Goal: Task Accomplishment & Management: Manage account settings

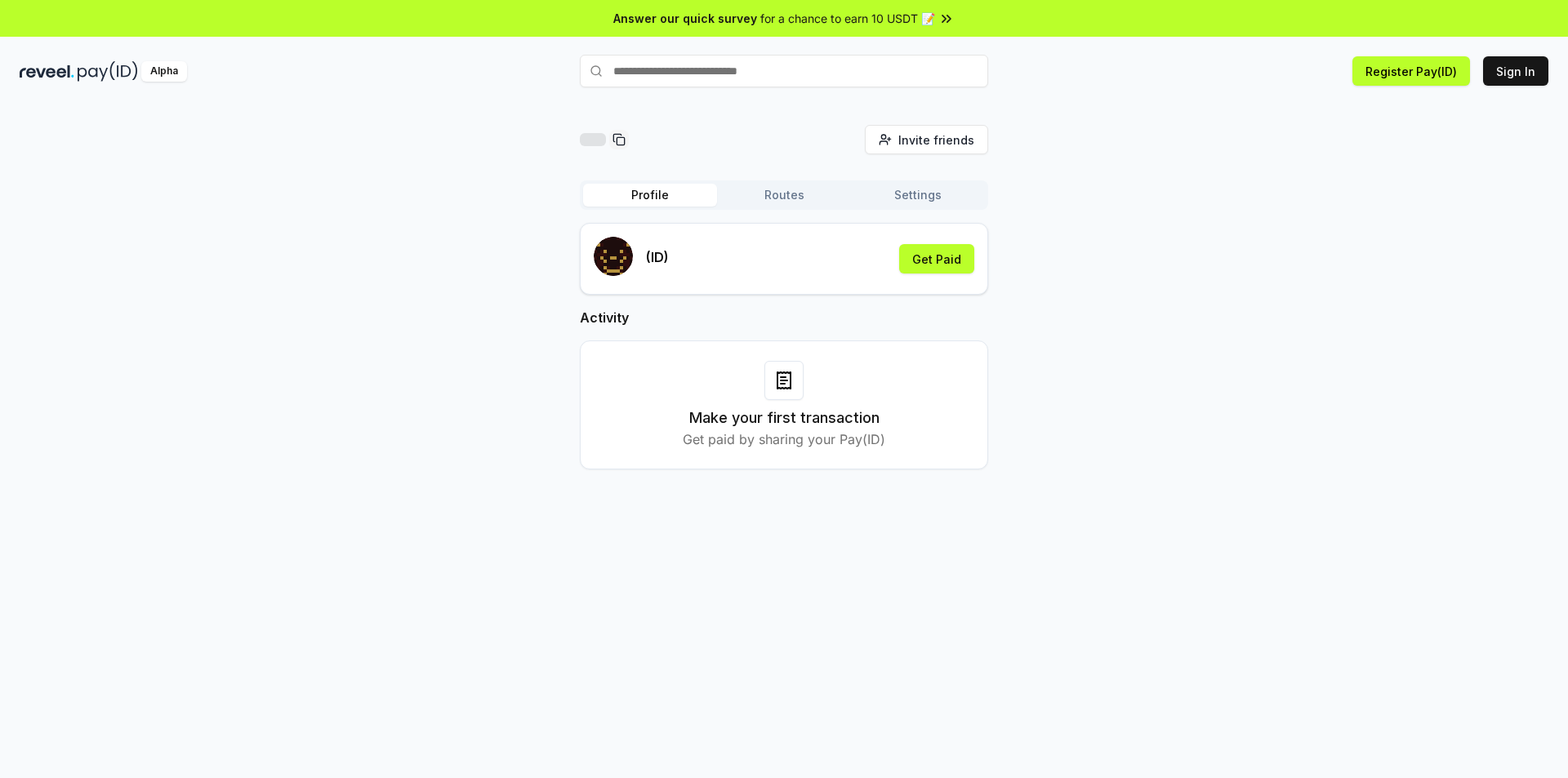
click at [785, 70] on input "text" at bounding box center [784, 70] width 408 height 32
click at [1432, 75] on button "Register Pay(ID)" at bounding box center [1411, 70] width 118 height 29
click at [929, 254] on button "Get Paid" at bounding box center [936, 259] width 75 height 29
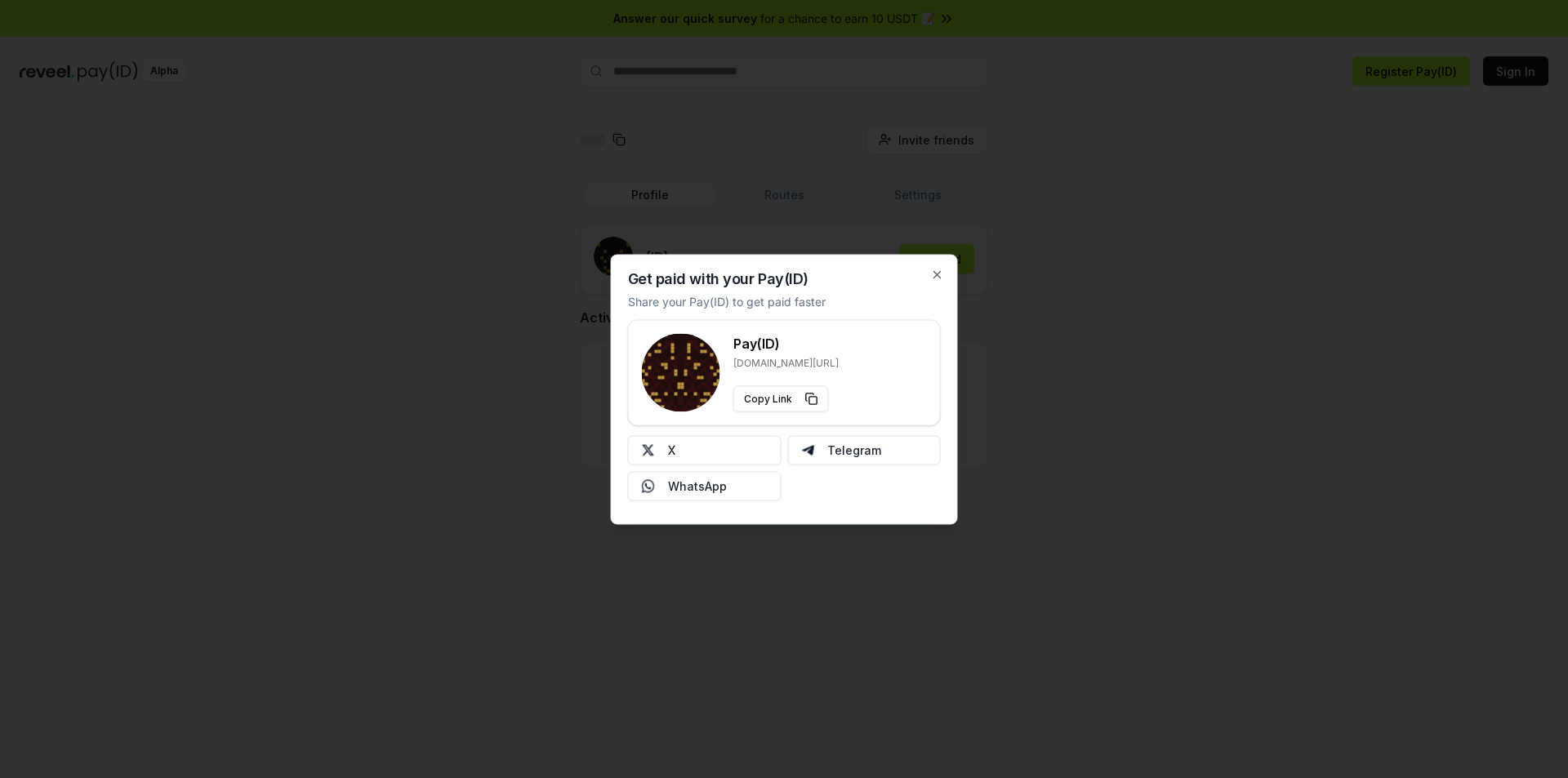
click at [937, 267] on div "Get paid with your Pay(ID) Share your Pay(ID) to get paid faster Pay(ID) reveel…" at bounding box center [784, 389] width 347 height 270
click at [940, 269] on icon "button" at bounding box center [938, 274] width 13 height 13
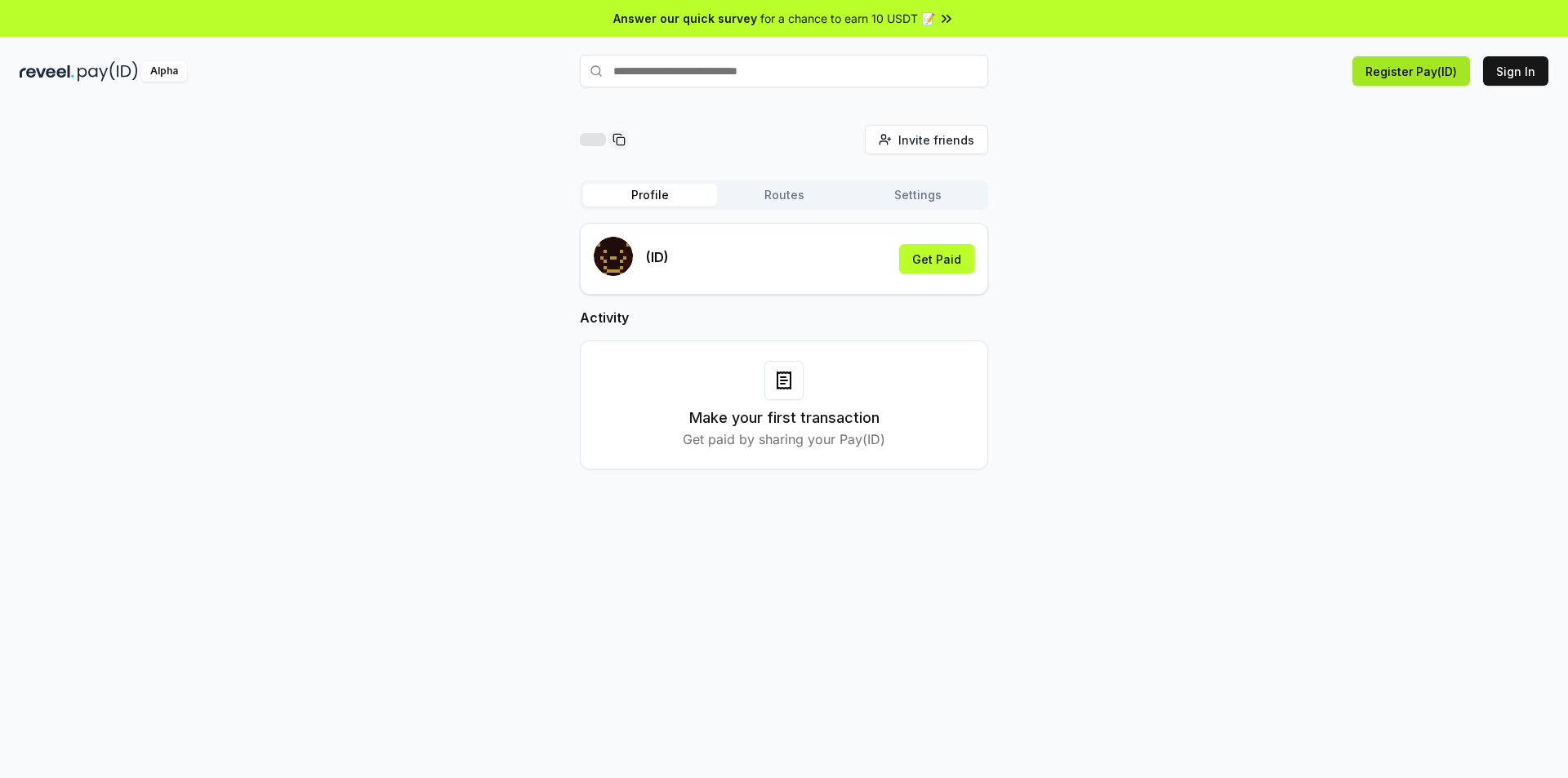
click at [1426, 76] on button "Register Pay(ID)" at bounding box center [1411, 70] width 118 height 29
click at [927, 256] on button "Get Paid" at bounding box center [936, 259] width 75 height 29
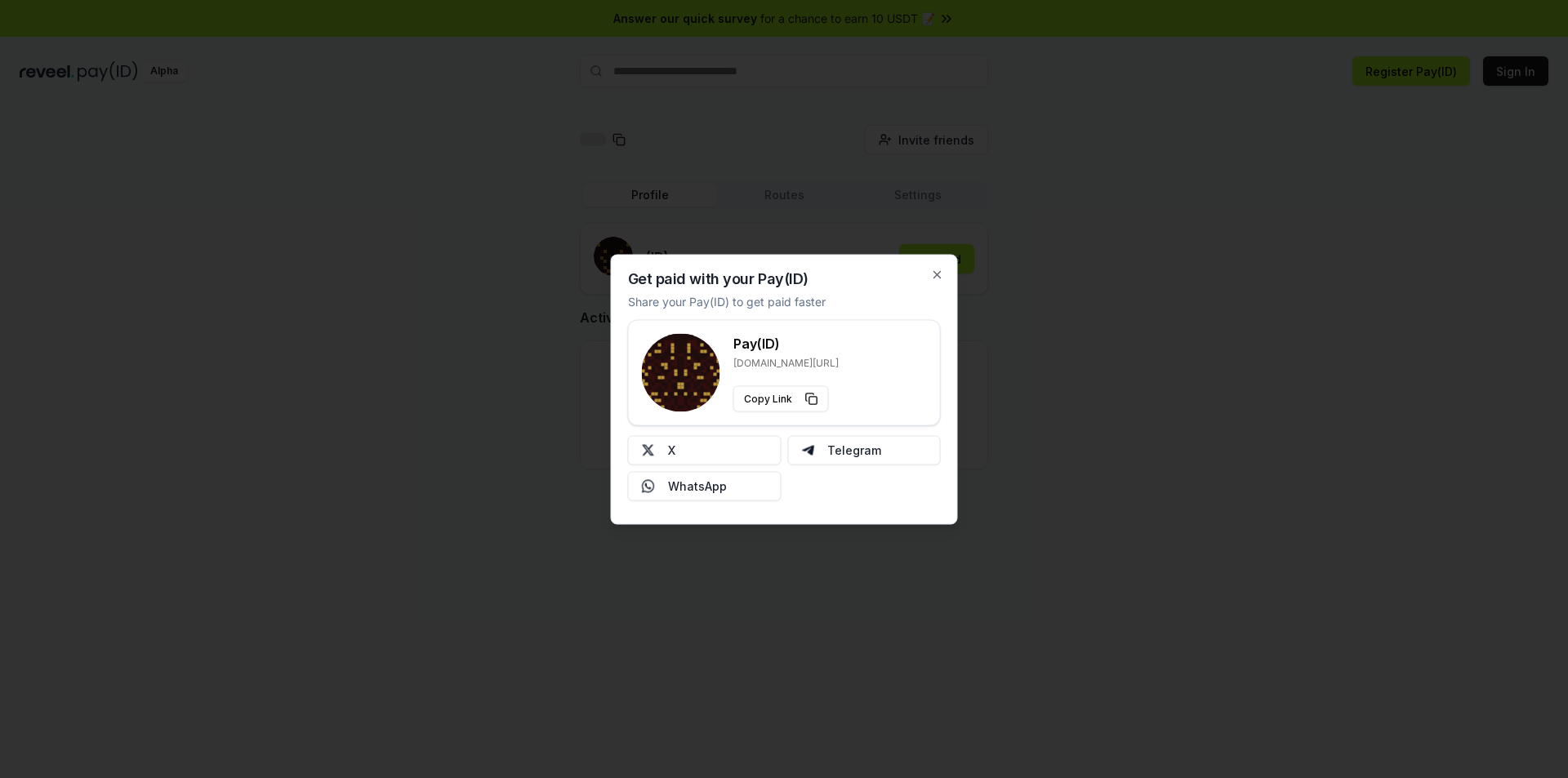
click at [824, 346] on h3 "Pay(ID)" at bounding box center [785, 343] width 105 height 20
click at [845, 389] on div "Pay(ID) reveel.id/pay/ Copy Link" at bounding box center [784, 372] width 285 height 79
click at [946, 272] on div "Get paid with your Pay(ID) Share your Pay(ID) to get paid faster Pay(ID) reveel…" at bounding box center [784, 389] width 347 height 270
click at [934, 278] on icon "button" at bounding box center [938, 274] width 7 height 7
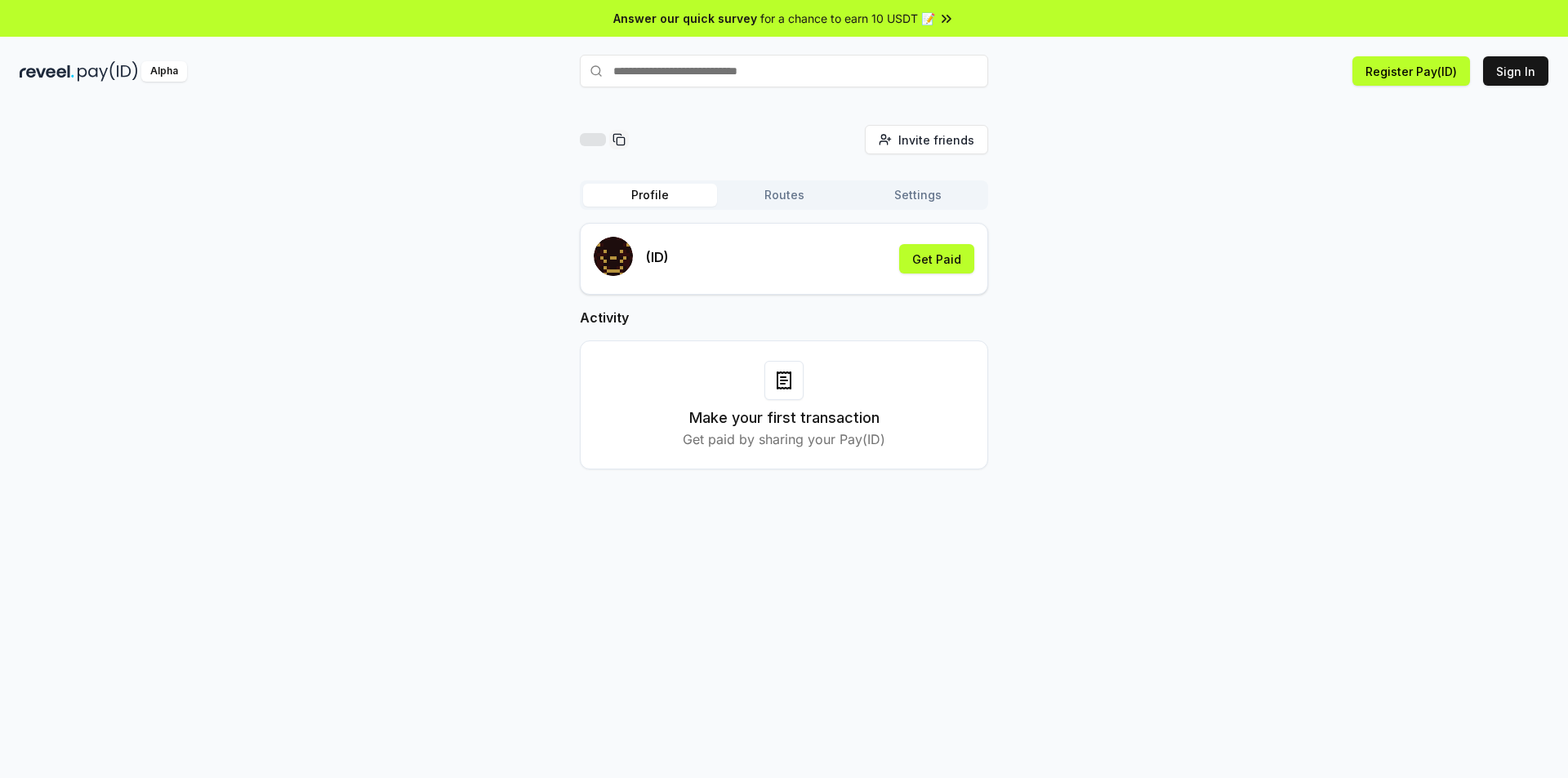
click at [779, 79] on input "text" at bounding box center [784, 70] width 408 height 32
click at [706, 77] on input "text" at bounding box center [784, 70] width 408 height 32
type input "****"
click at [731, 100] on button "icez Pay" at bounding box center [784, 102] width 408 height 29
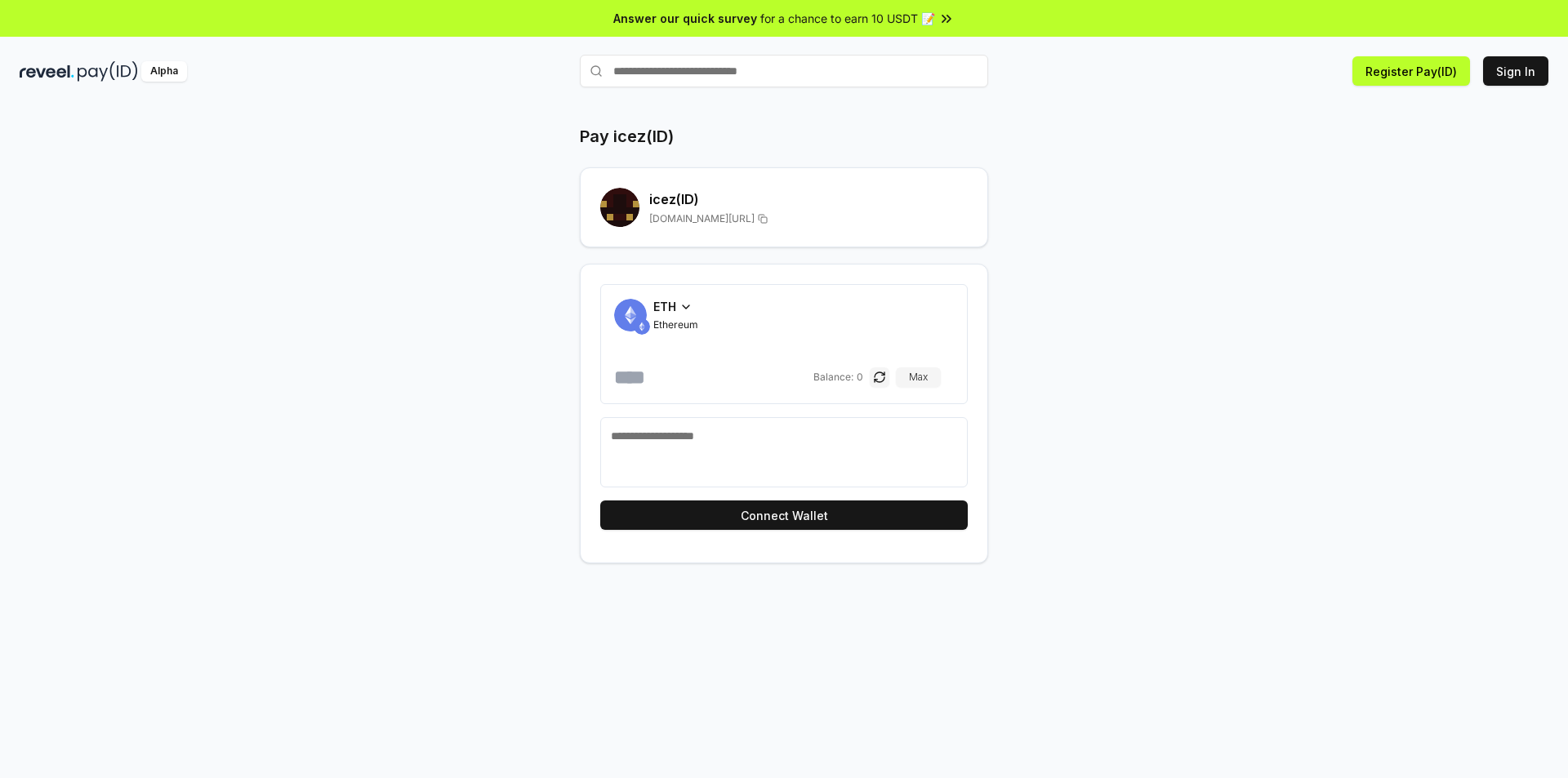
click at [684, 302] on icon at bounding box center [686, 307] width 13 height 13
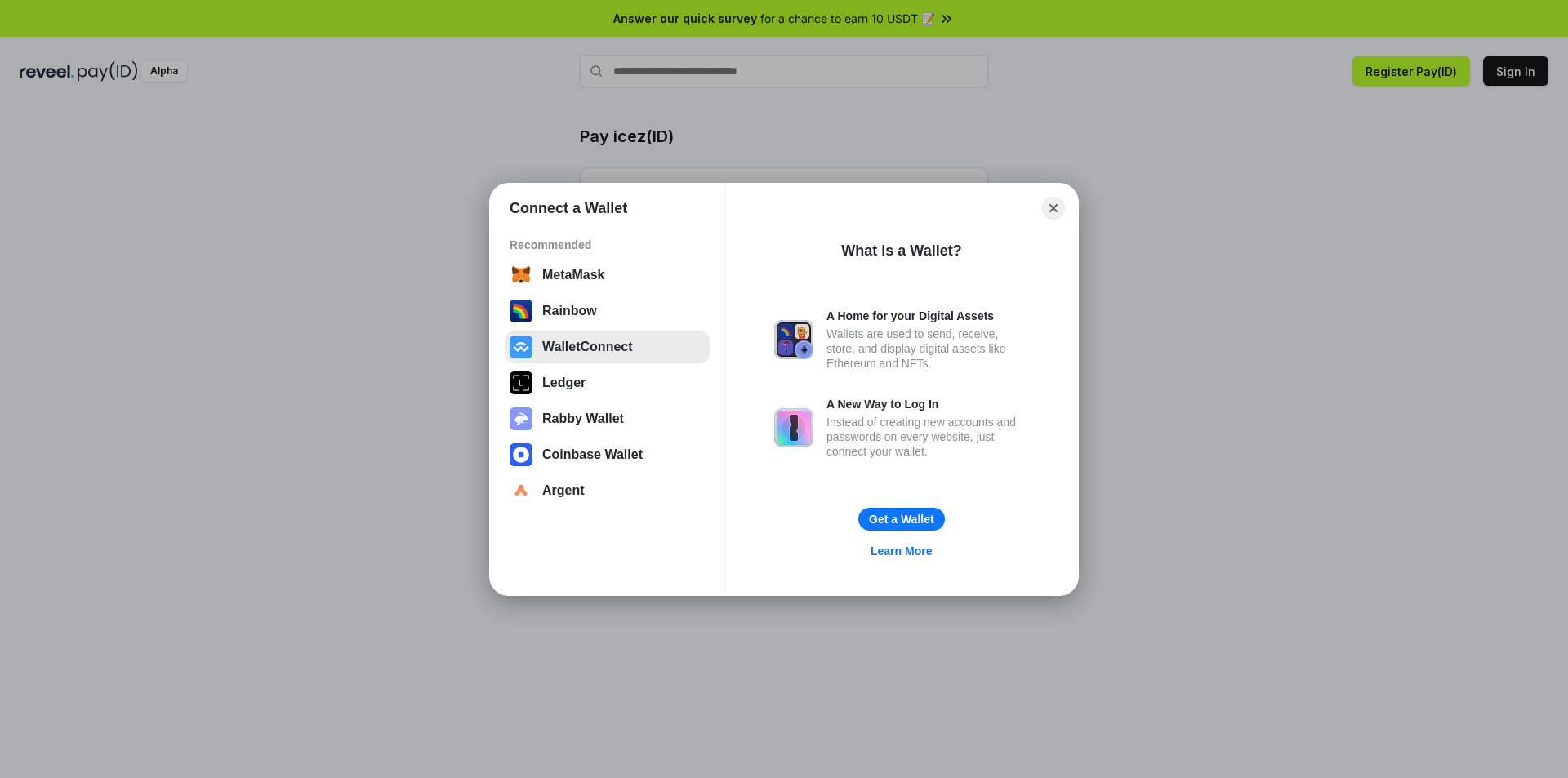
click at [562, 352] on button "WalletConnect" at bounding box center [606, 346] width 205 height 32
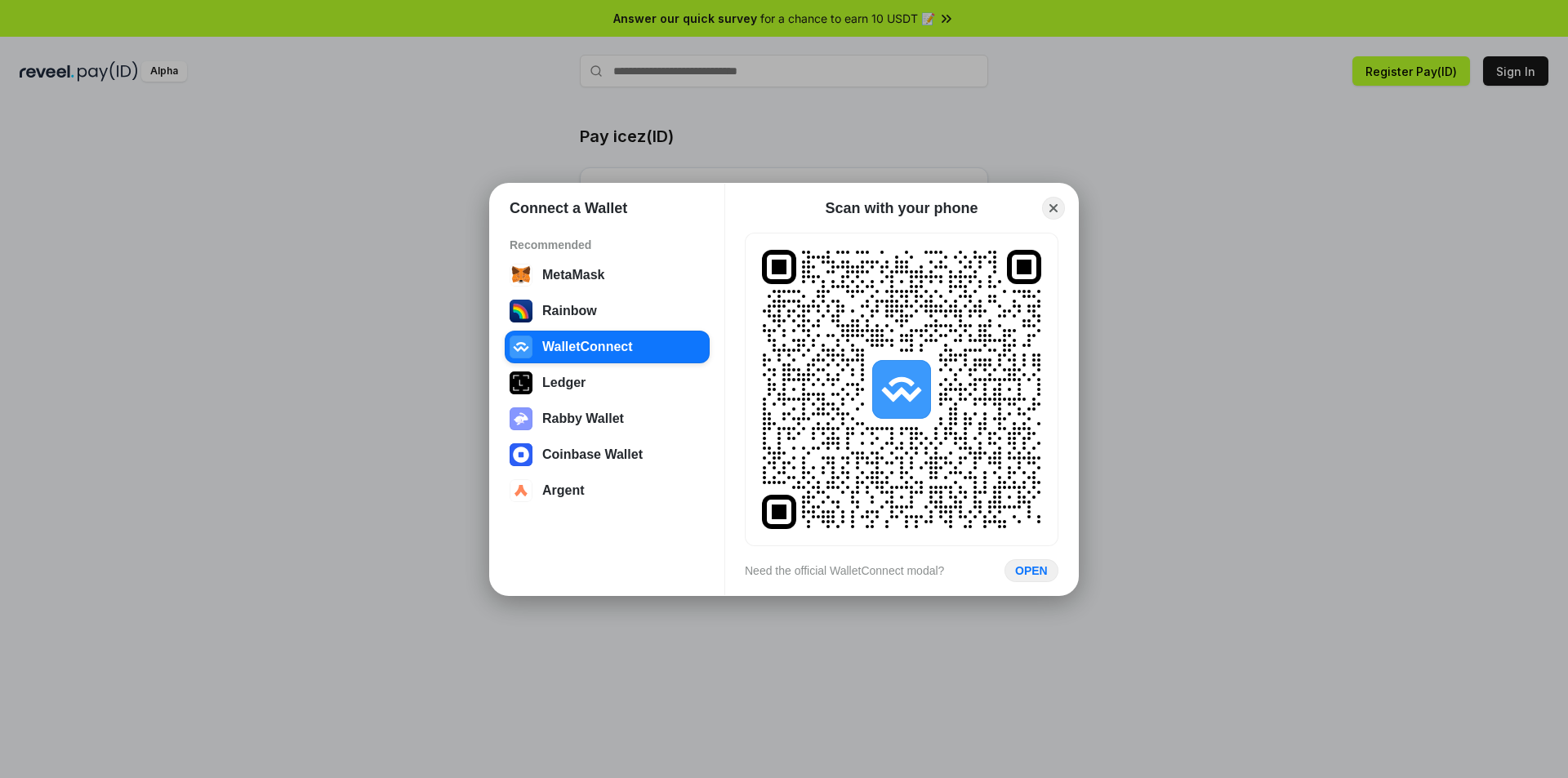
click at [1426, 129] on div "Connect a Wallet Recommended MetaMask Rainbow WalletConnect Ledger Rabby Wallet…" at bounding box center [784, 389] width 1894 height 1105
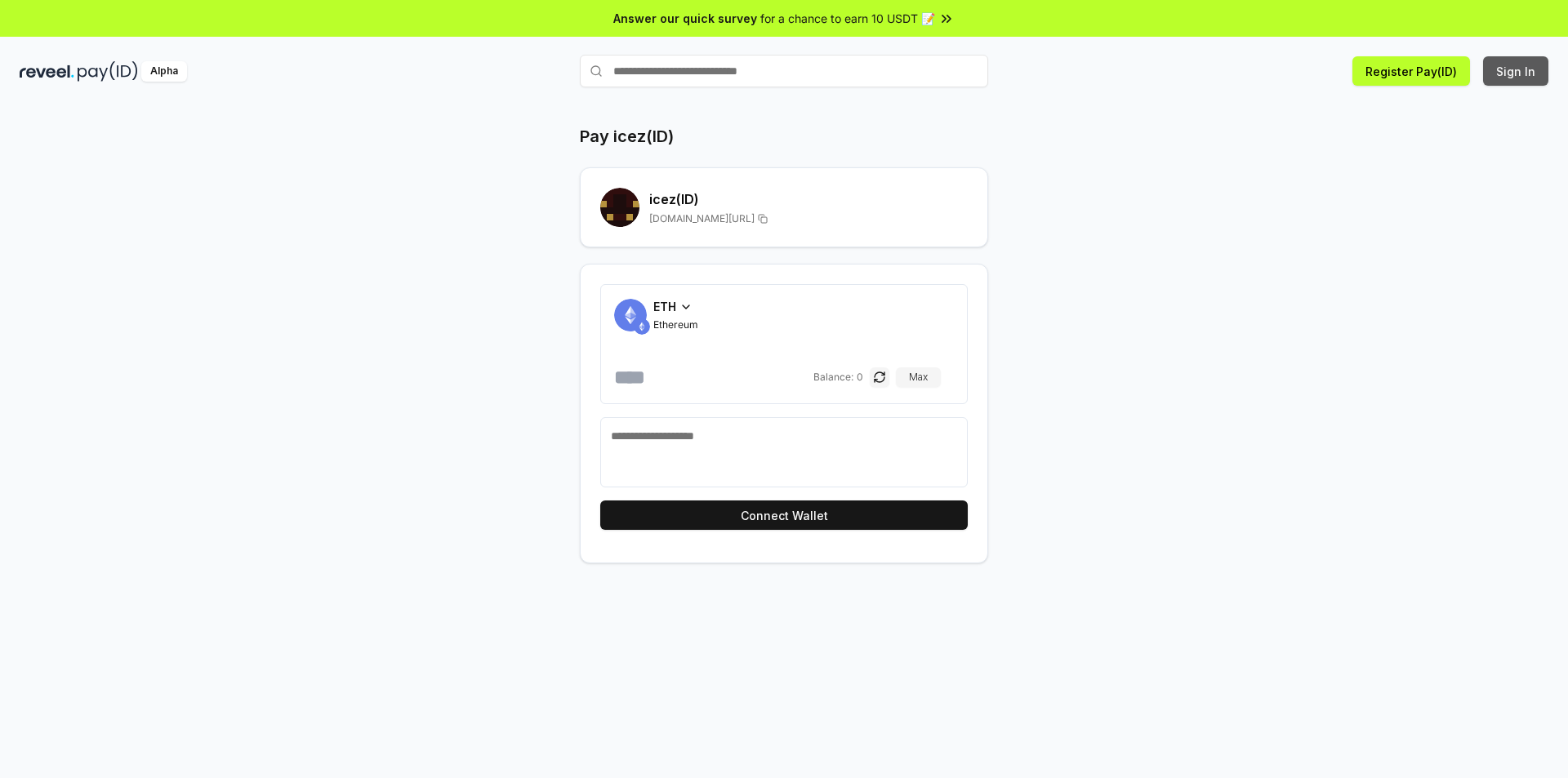
click at [1519, 72] on button "Sign In" at bounding box center [1515, 70] width 65 height 29
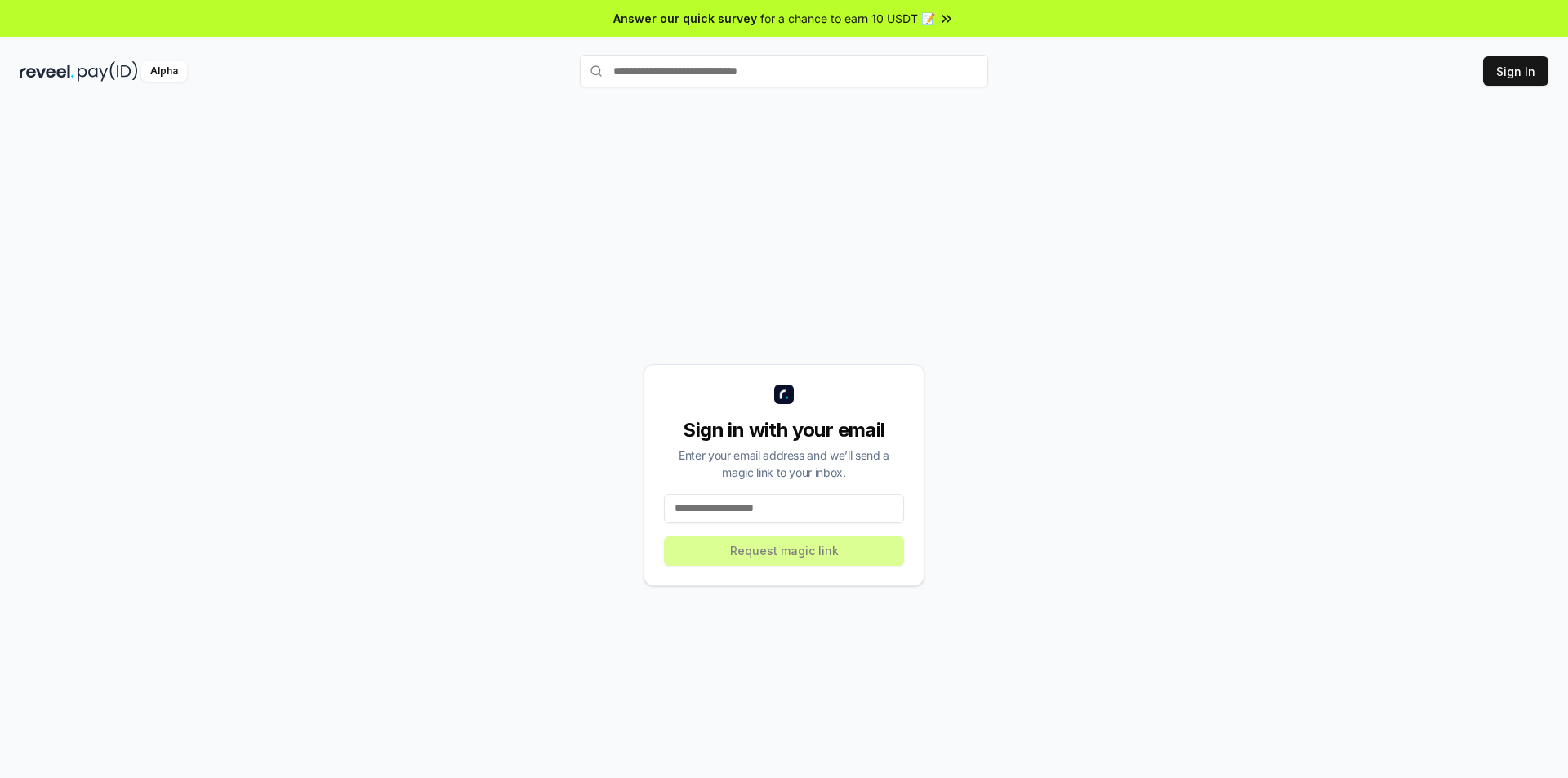
drag, startPoint x: 798, startPoint y: 524, endPoint x: 793, endPoint y: 515, distance: 10.3
click at [797, 525] on div "Sign in with your email Enter your email address and we’ll send a magic link to…" at bounding box center [784, 476] width 281 height 222
click at [779, 506] on input at bounding box center [784, 508] width 240 height 29
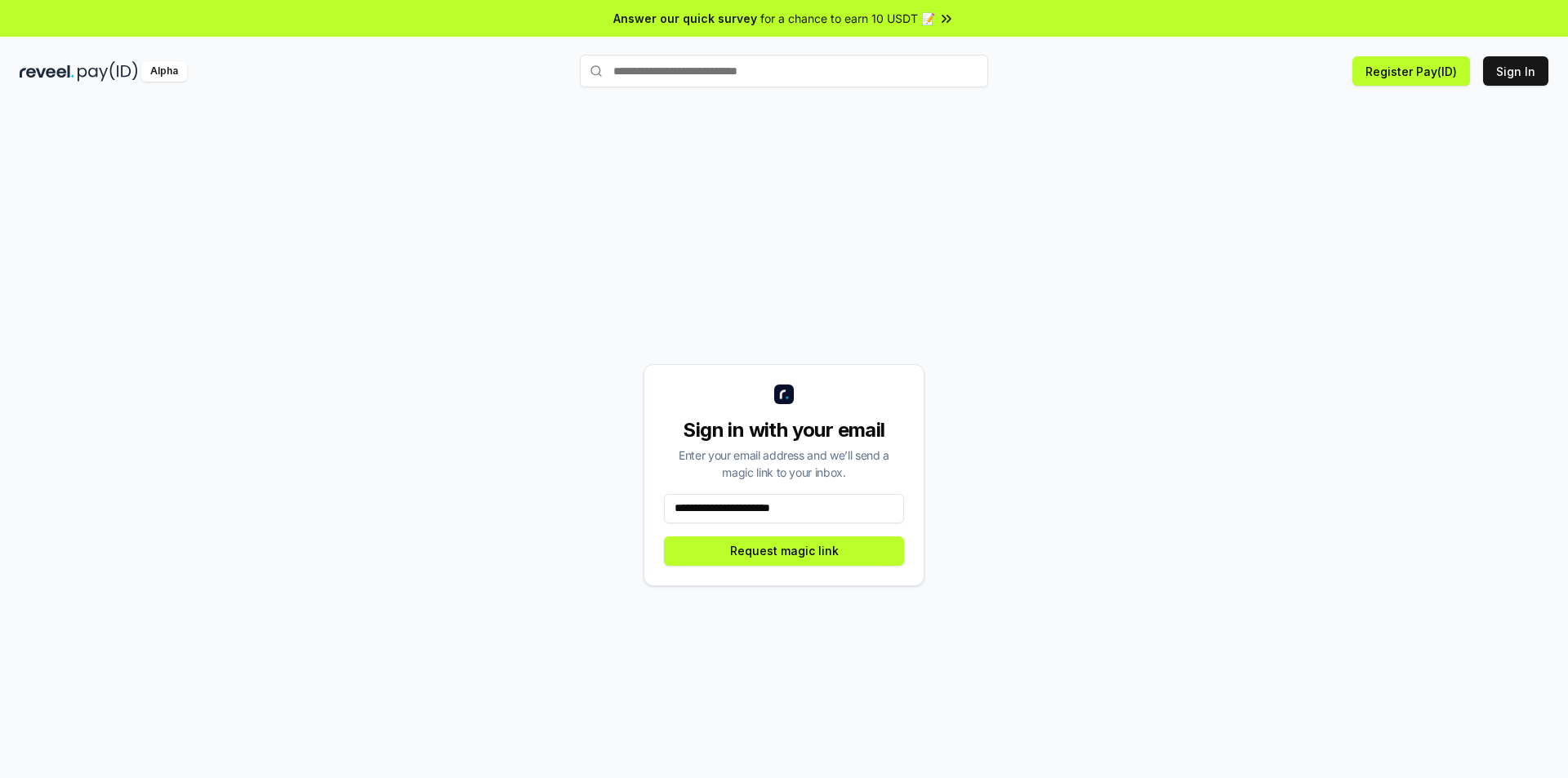
type input "**********"
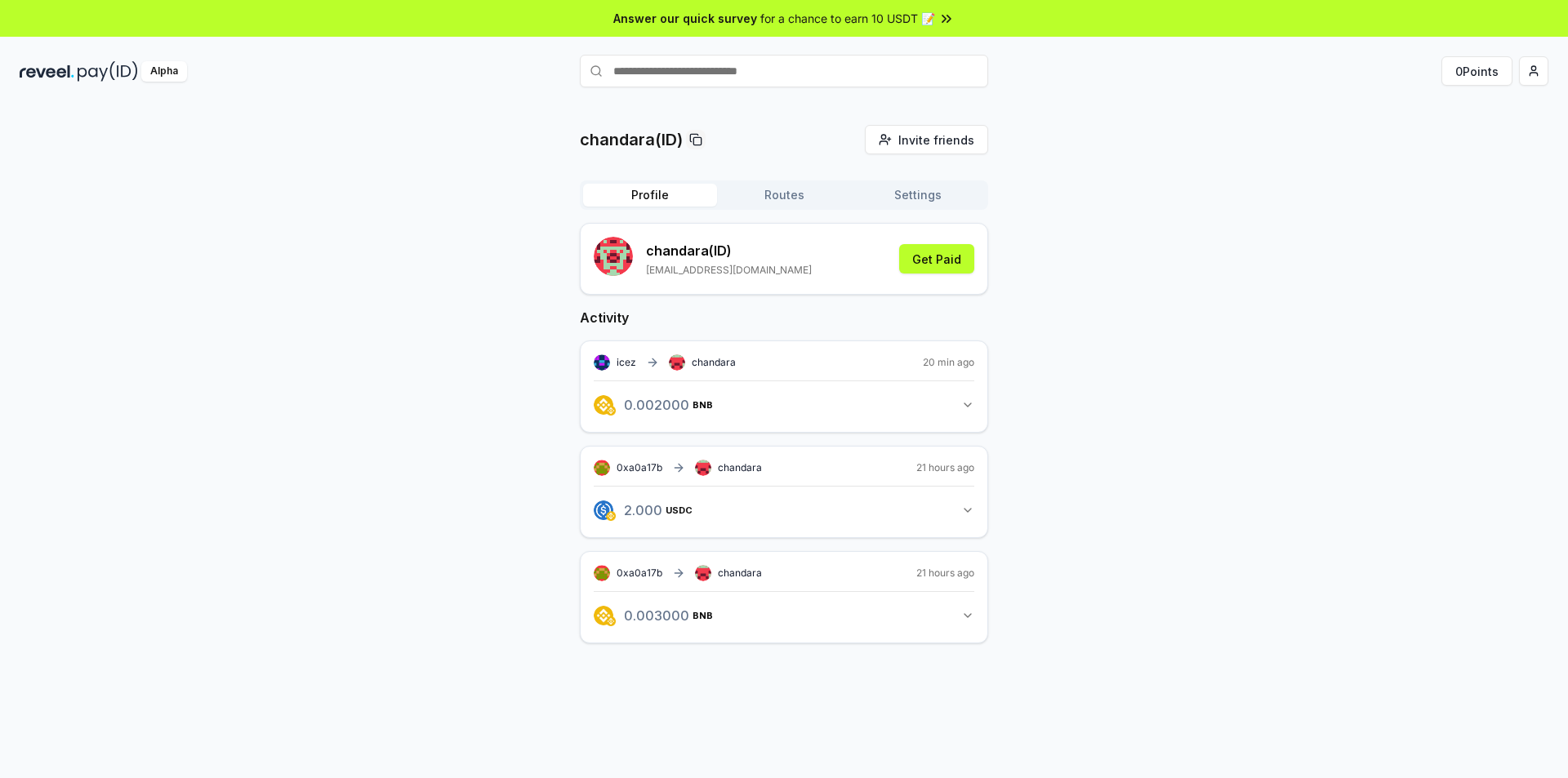
click at [1264, 416] on div "chandara(ID) Invite friends Invite Profile Routes Settings chandara (ID) chanda…" at bounding box center [784, 397] width 1528 height 544
click at [1088, 303] on div "chandara(ID) Invite friends Invite Profile Routes Settings chandara (ID) chanda…" at bounding box center [784, 397] width 1528 height 544
click at [775, 203] on button "Routes" at bounding box center [784, 196] width 134 height 23
click at [662, 201] on button "Profile" at bounding box center [650, 196] width 134 height 23
click at [708, 71] on input "text" at bounding box center [784, 70] width 408 height 32
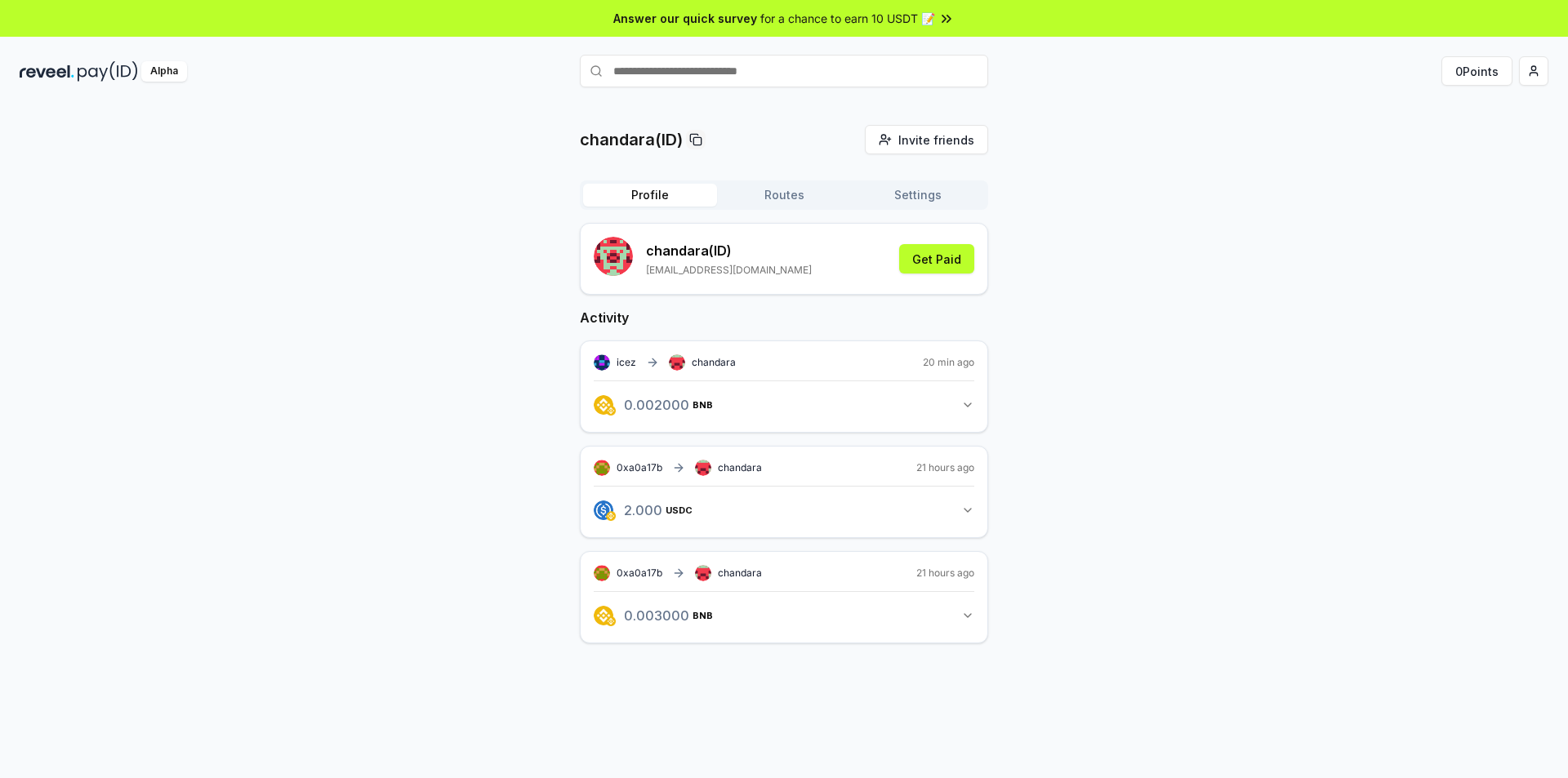
type input "****"
click at [702, 103] on button "icez Pay" at bounding box center [784, 102] width 408 height 29
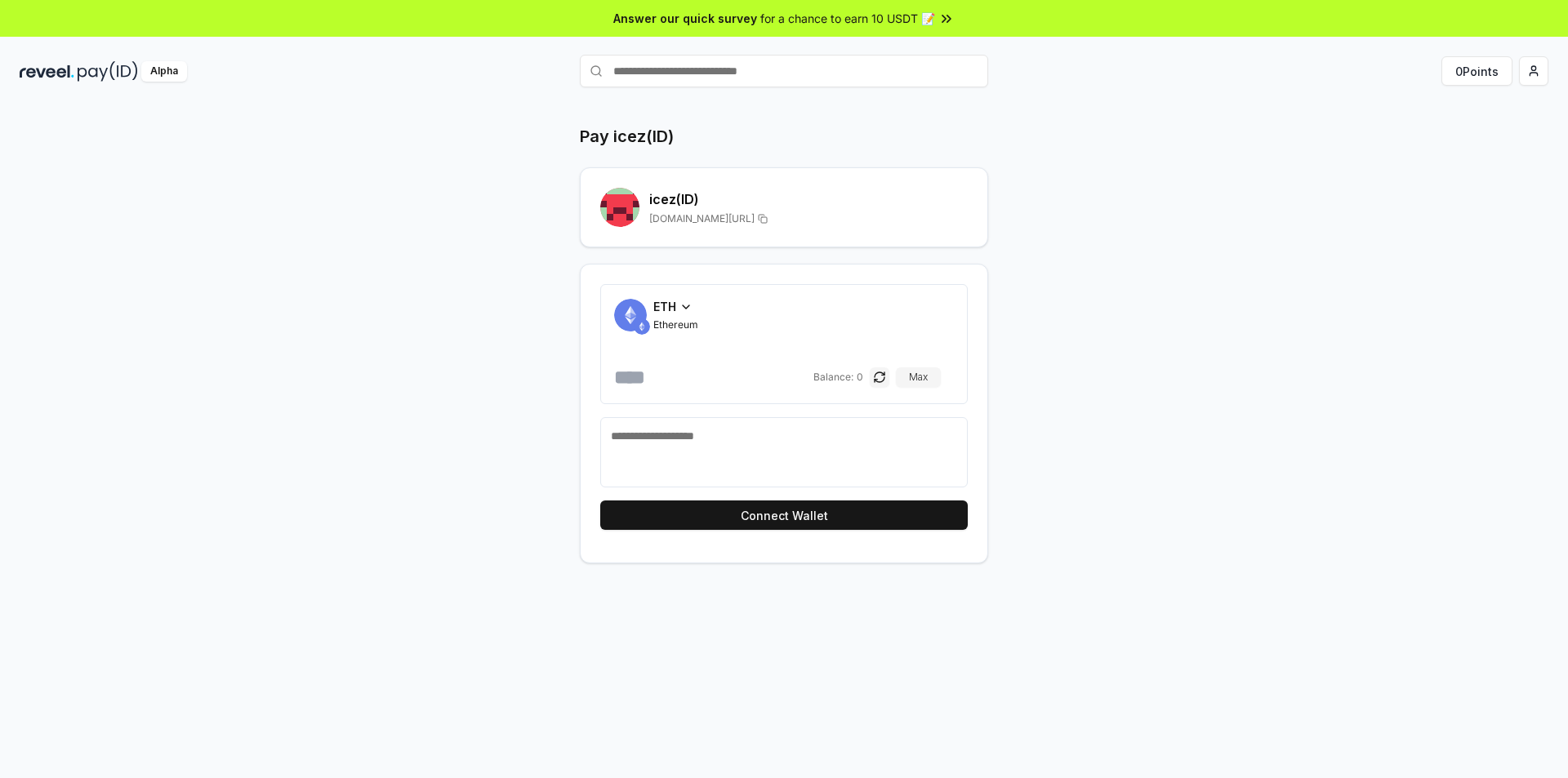
click at [674, 315] on div "ETH Ethereum" at bounding box center [676, 315] width 45 height 33
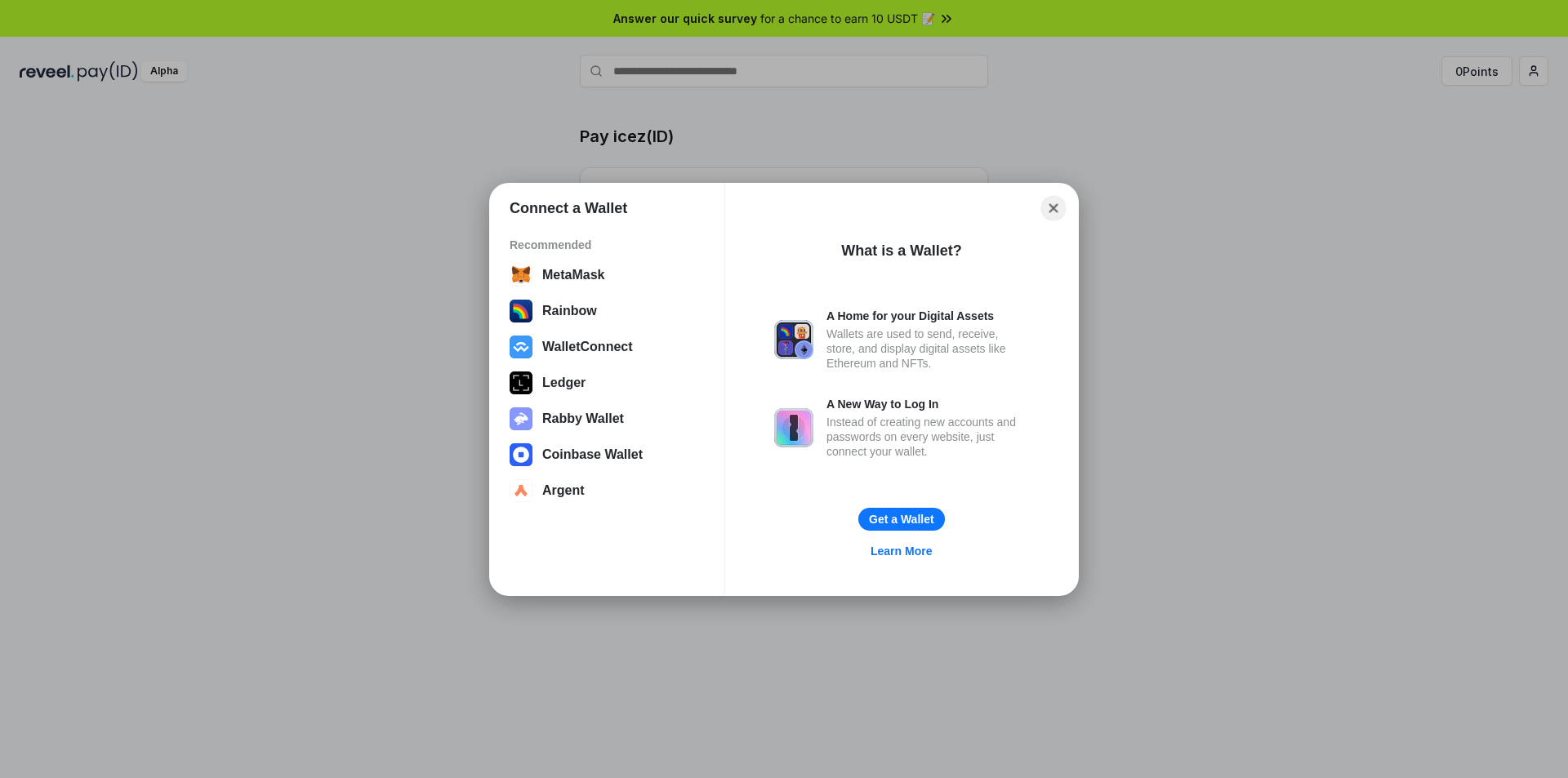
click at [1064, 204] on button "Close" at bounding box center [1054, 208] width 26 height 26
